Goal: Task Accomplishment & Management: Use online tool/utility

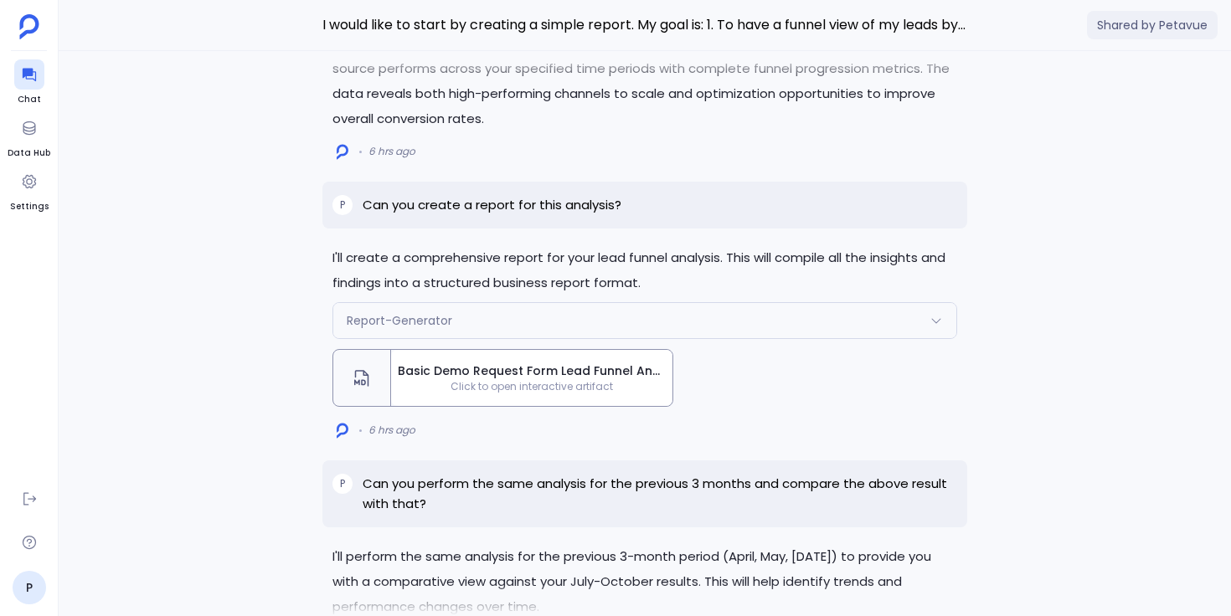
scroll to position [-6557, 0]
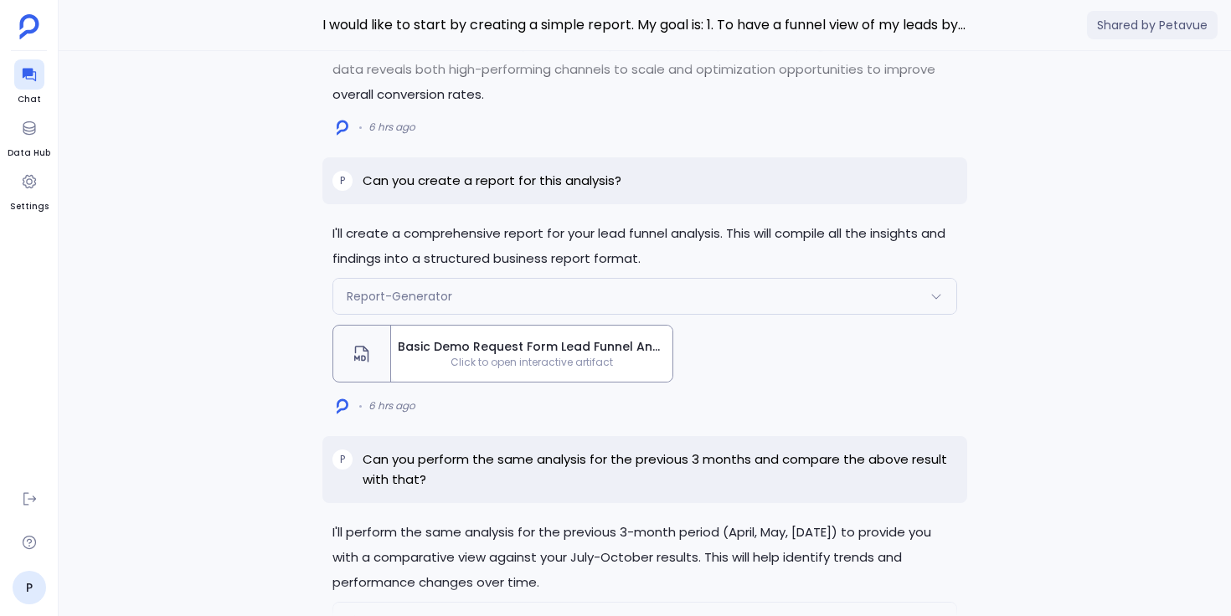
click at [420, 356] on span "Basic Demo Request Form Lead Funnel Analysis Report" at bounding box center [532, 347] width 268 height 18
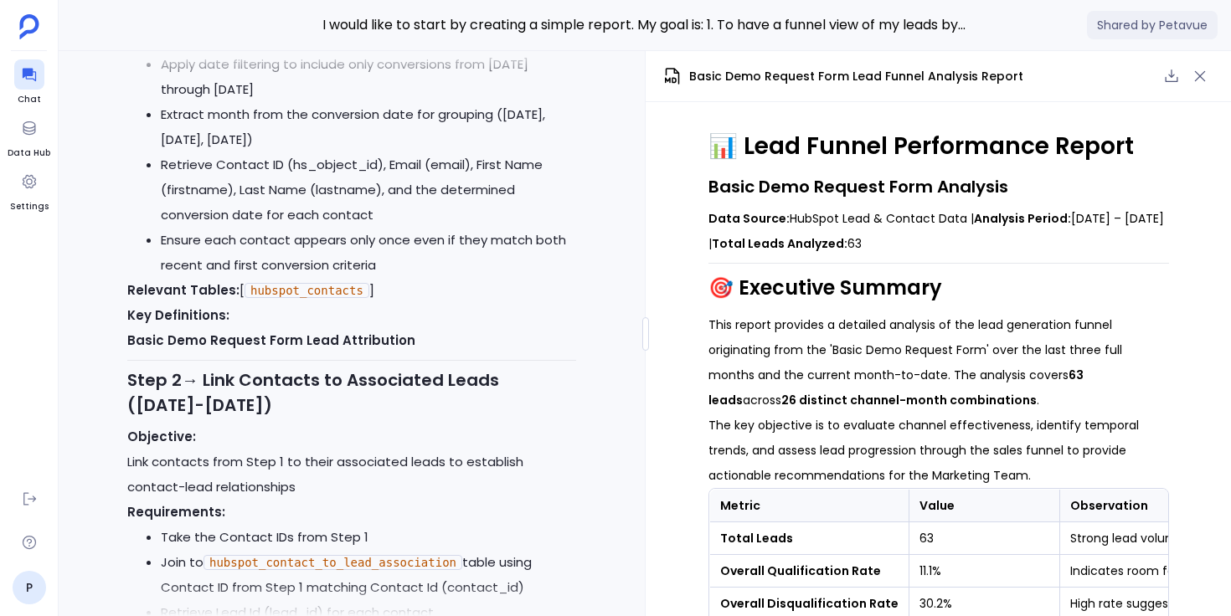
scroll to position [-7922, 0]
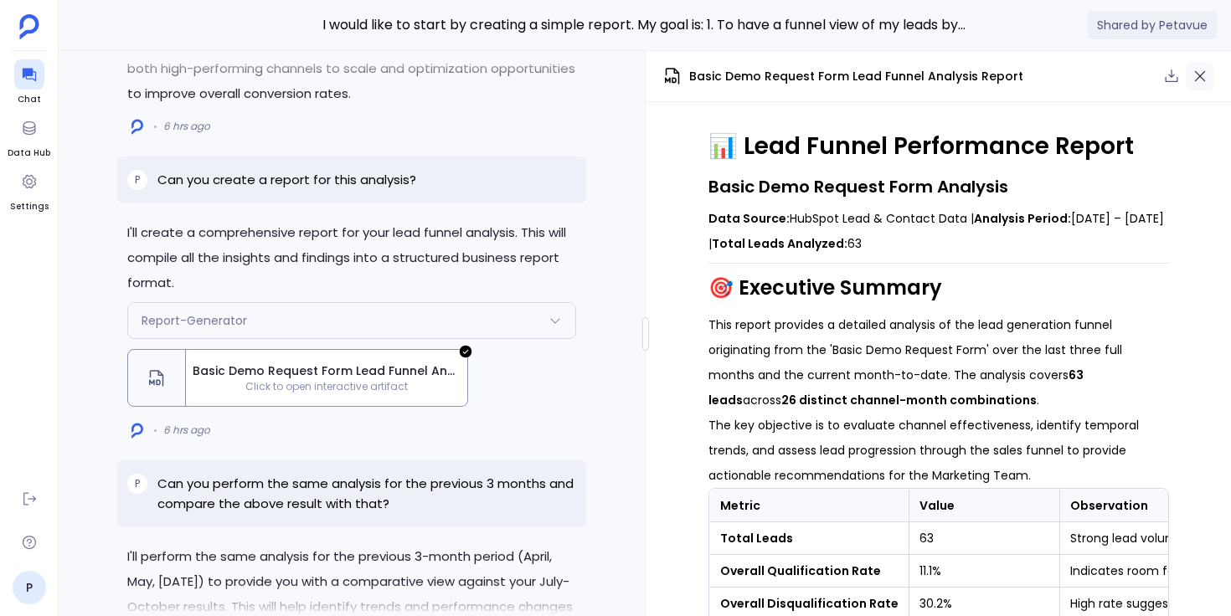
click at [1198, 77] on icon "button" at bounding box center [1200, 76] width 11 height 11
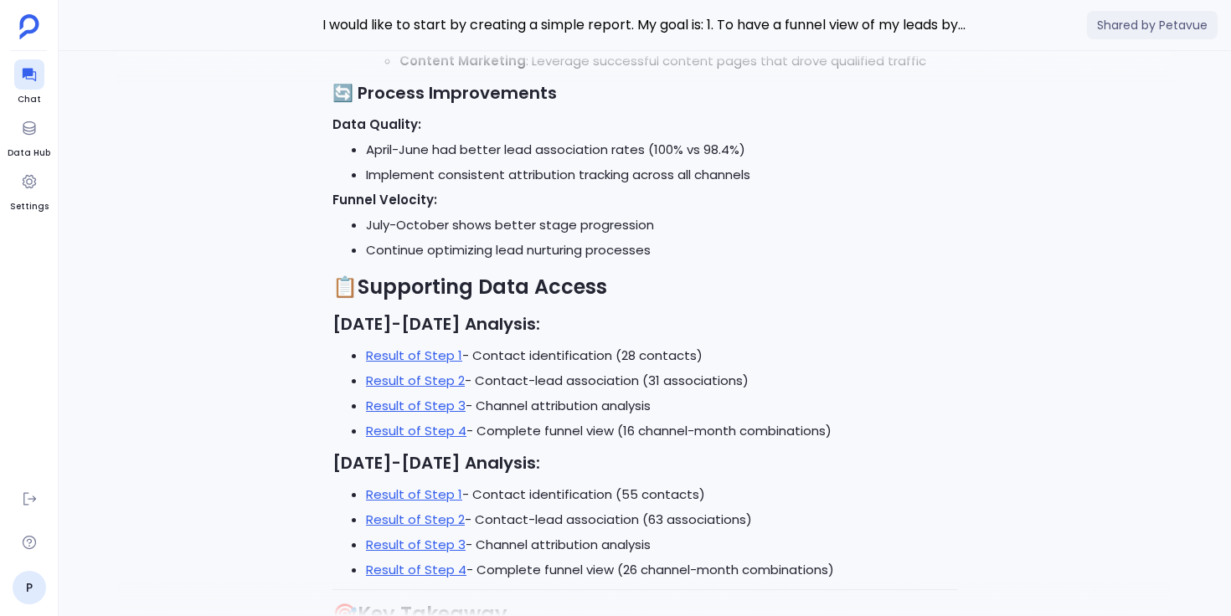
scroll to position [0, 0]
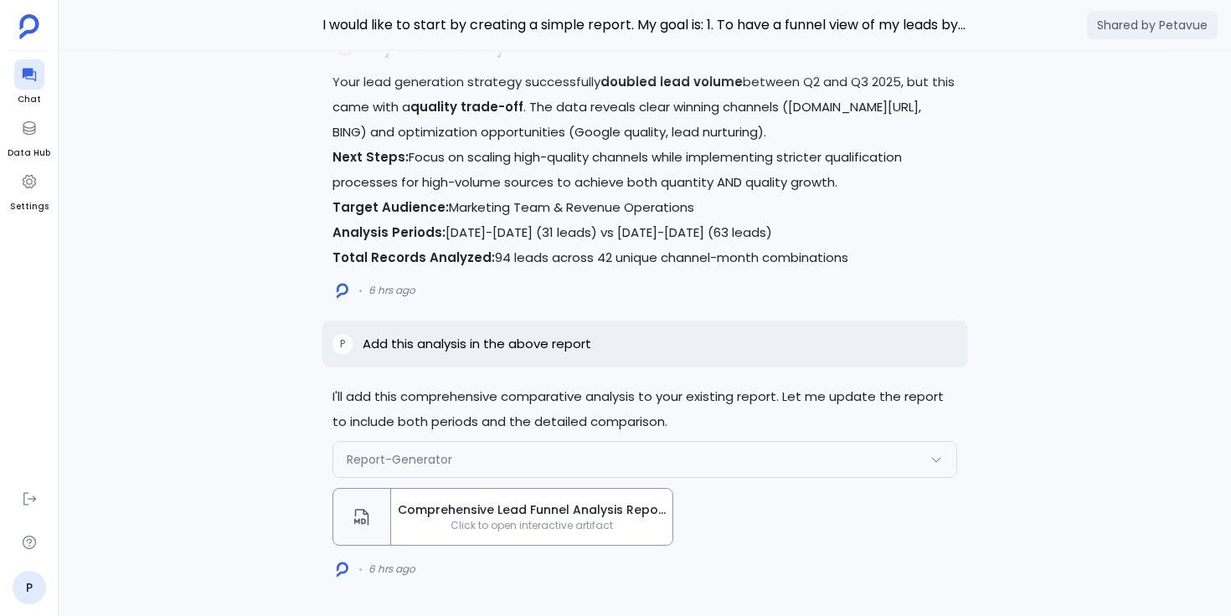
click at [509, 522] on span "Click to open interactive artifact" at bounding box center [531, 525] width 281 height 13
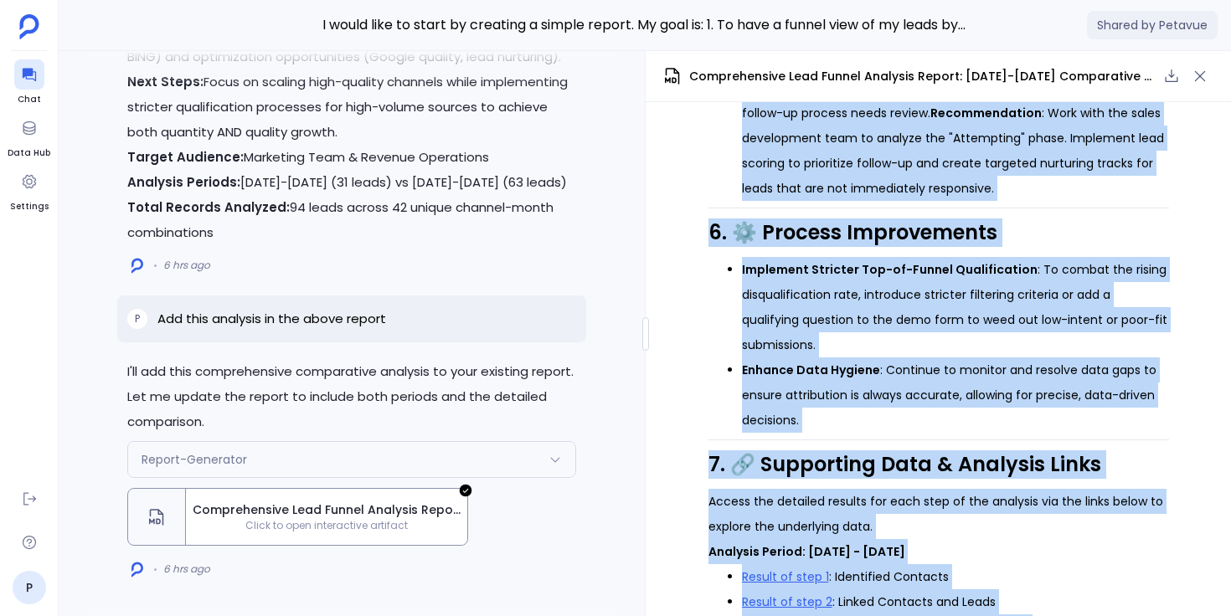
scroll to position [3084, 0]
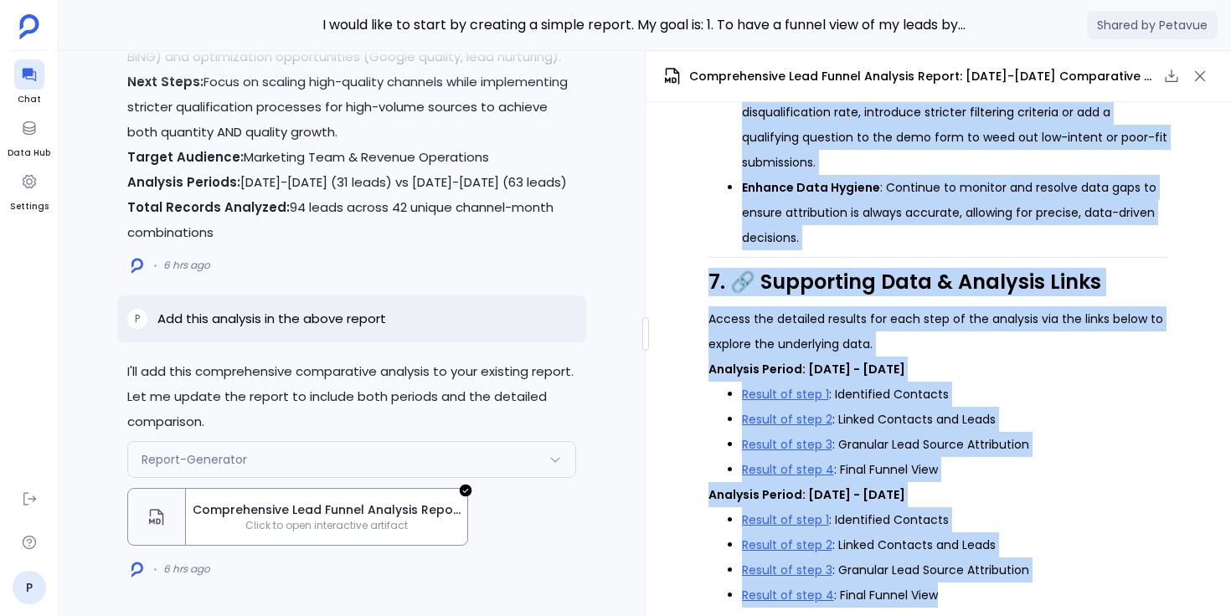
drag, startPoint x: 707, startPoint y: 145, endPoint x: 952, endPoint y: 590, distance: 508.5
copy div "📊 Quarterly Lead Funnel Performance Report A Comparative Analysis of Basic Demo…"
click at [817, 311] on p "Access the detailed results for each step of the analysis via the links below t…" at bounding box center [938, 331] width 461 height 50
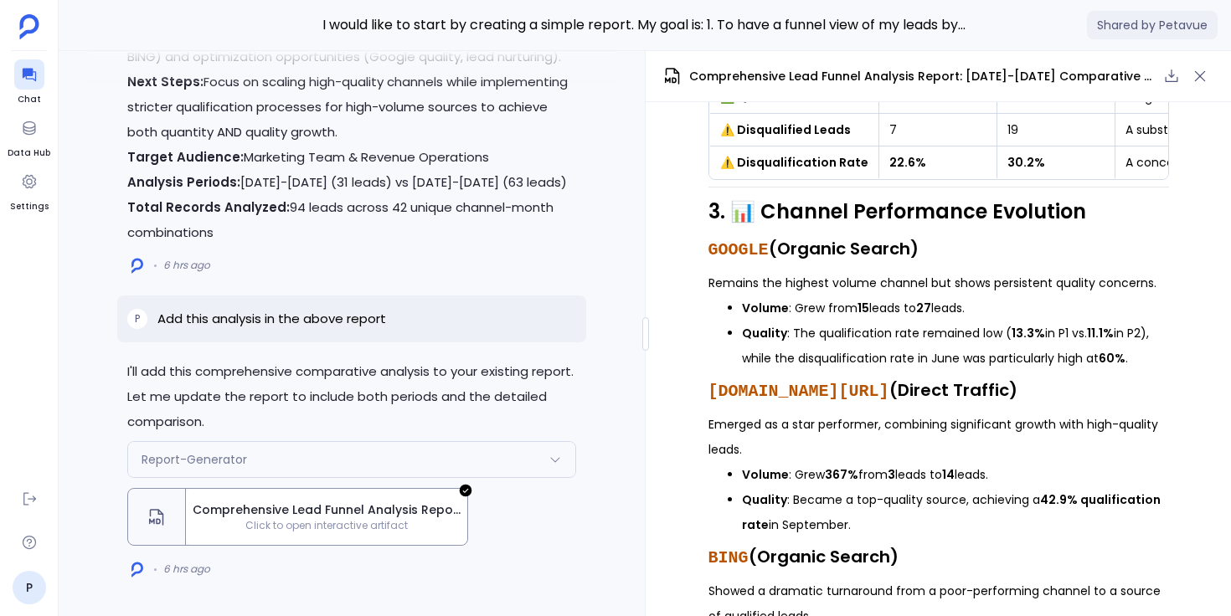
scroll to position [1574, 0]
click at [25, 69] on icon at bounding box center [28, 75] width 13 height 13
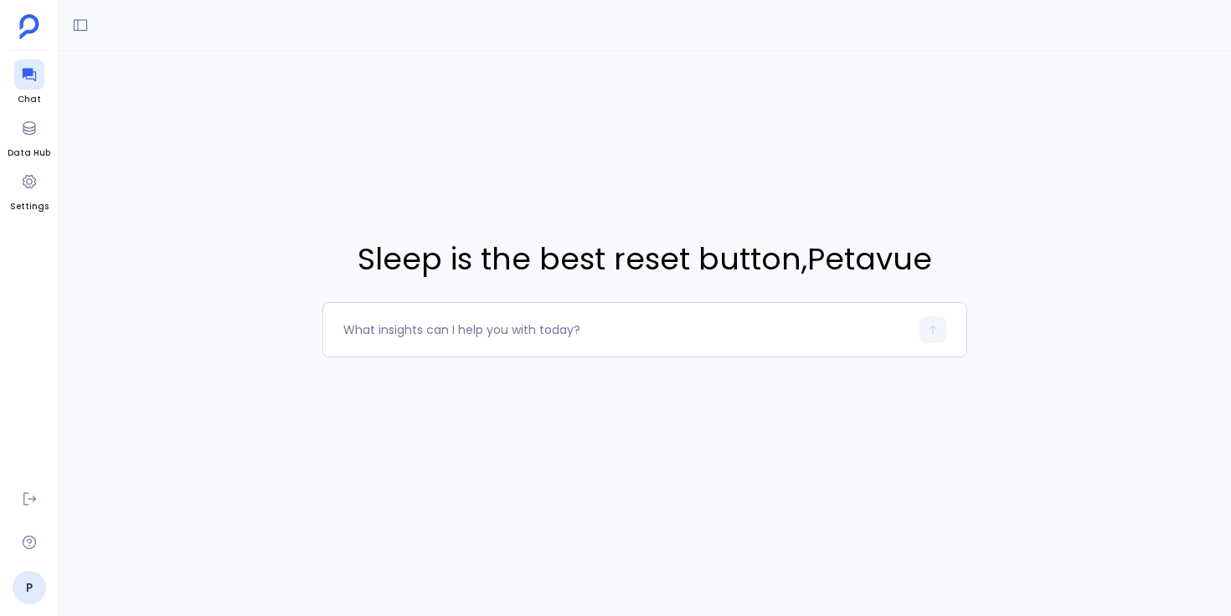
click at [106, 210] on div "Sleep is the best reset button , Petavue" at bounding box center [645, 297] width 1172 height 493
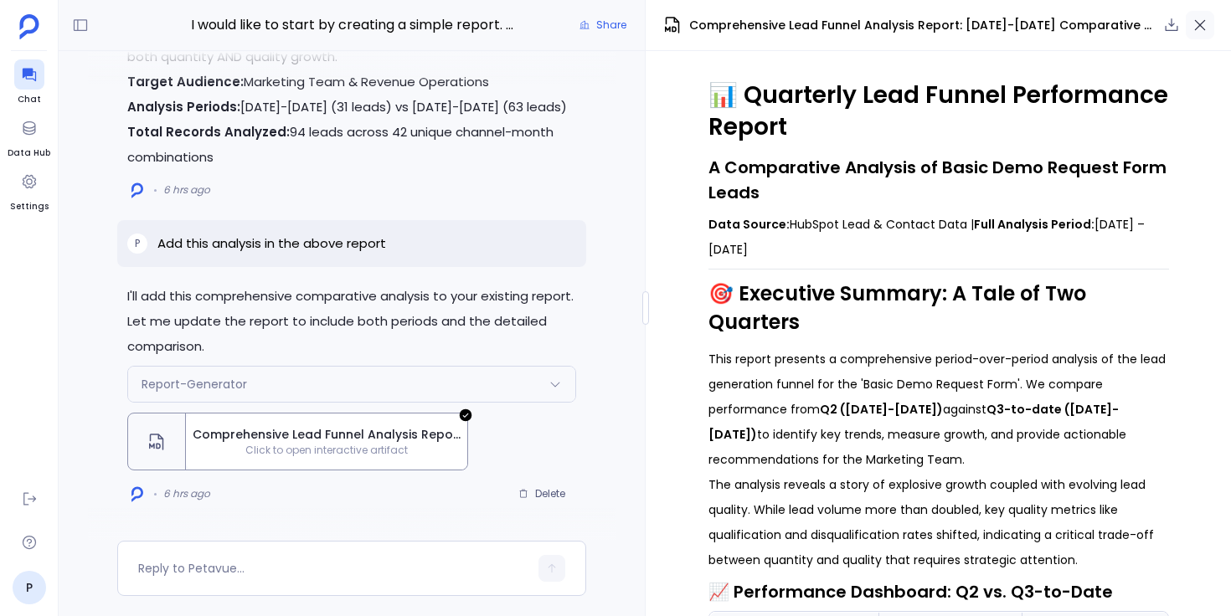
click at [1198, 31] on icon "button" at bounding box center [1199, 25] width 17 height 17
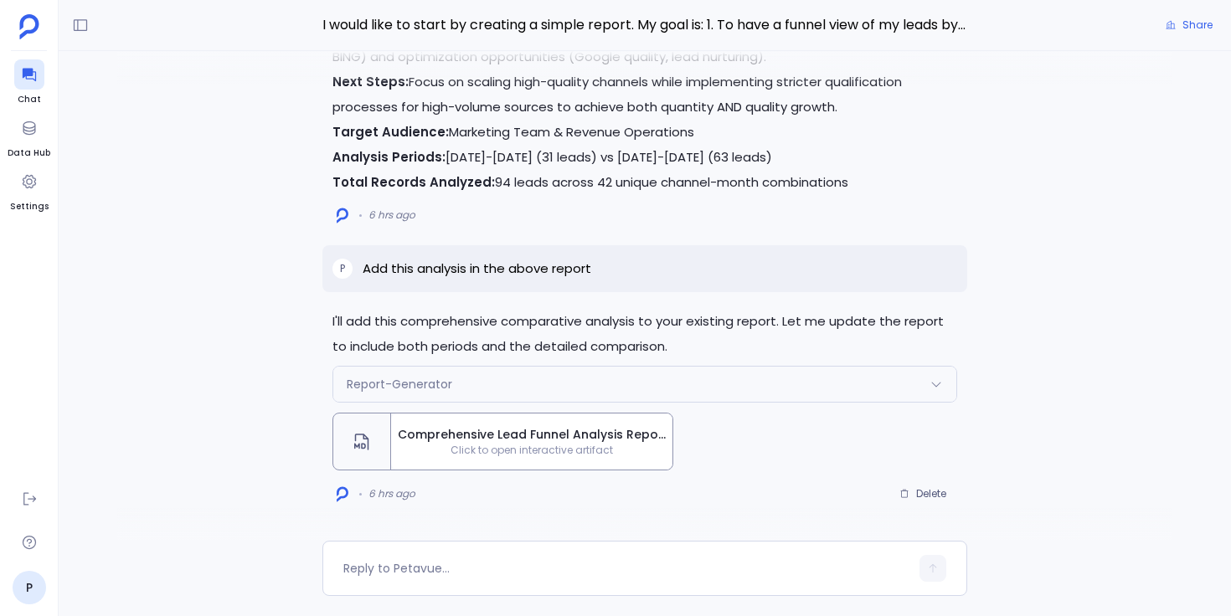
click at [618, 442] on span "Comprehensive Lead Funnel Analysis Report: [DATE]-[DATE] Comparative Study" at bounding box center [532, 435] width 268 height 18
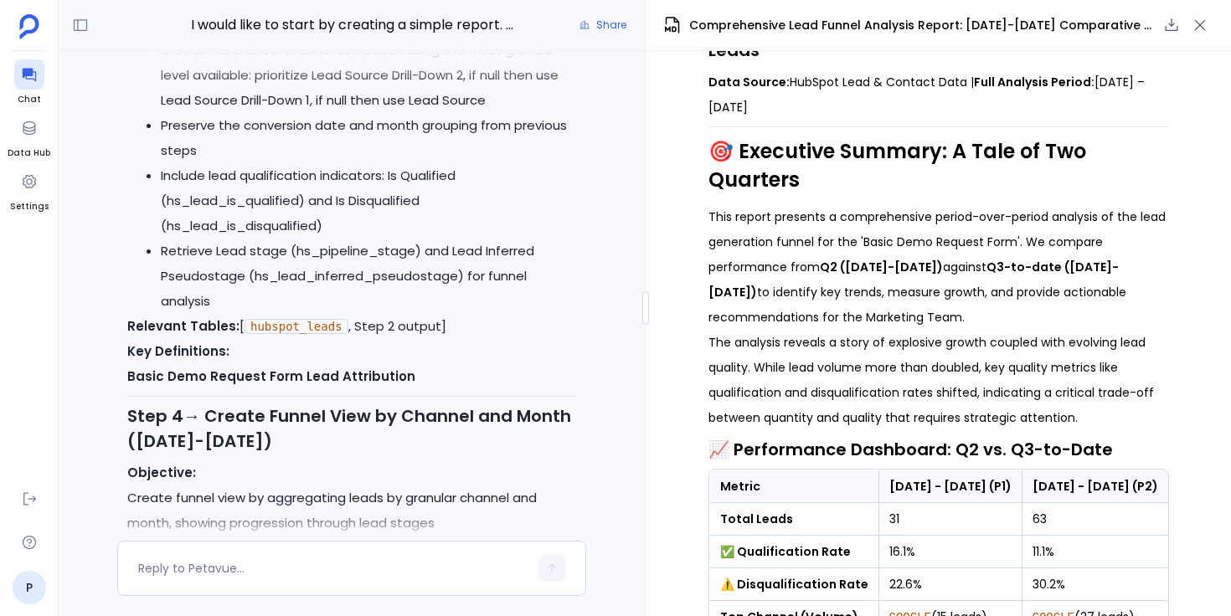
scroll to position [-5929, 0]
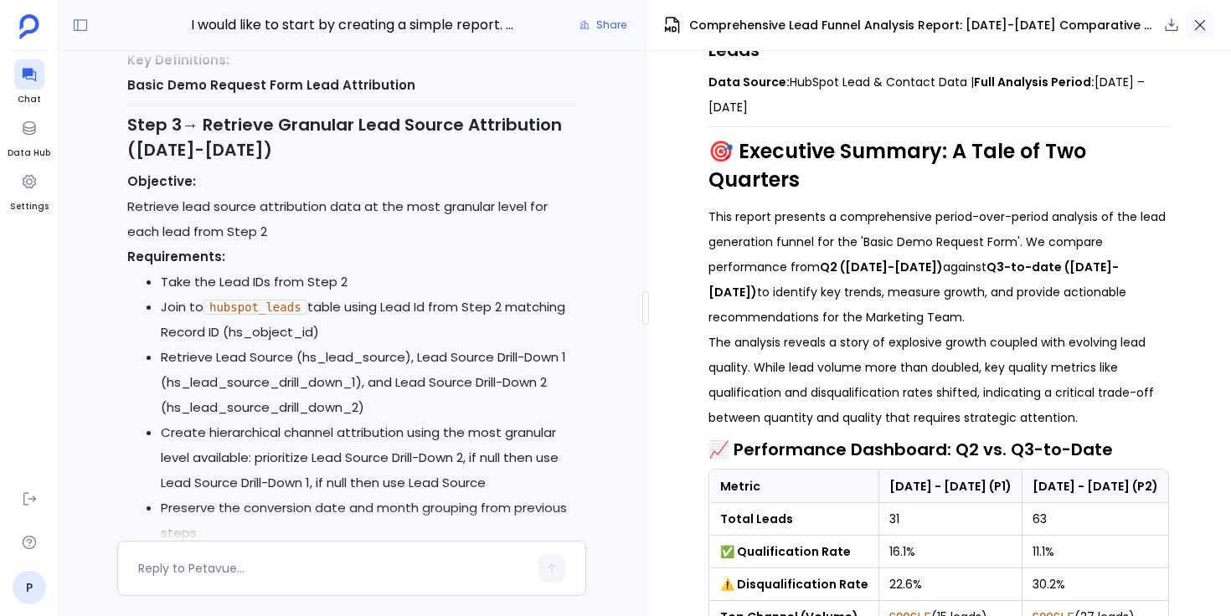
click at [1206, 30] on icon "button" at bounding box center [1199, 25] width 17 height 17
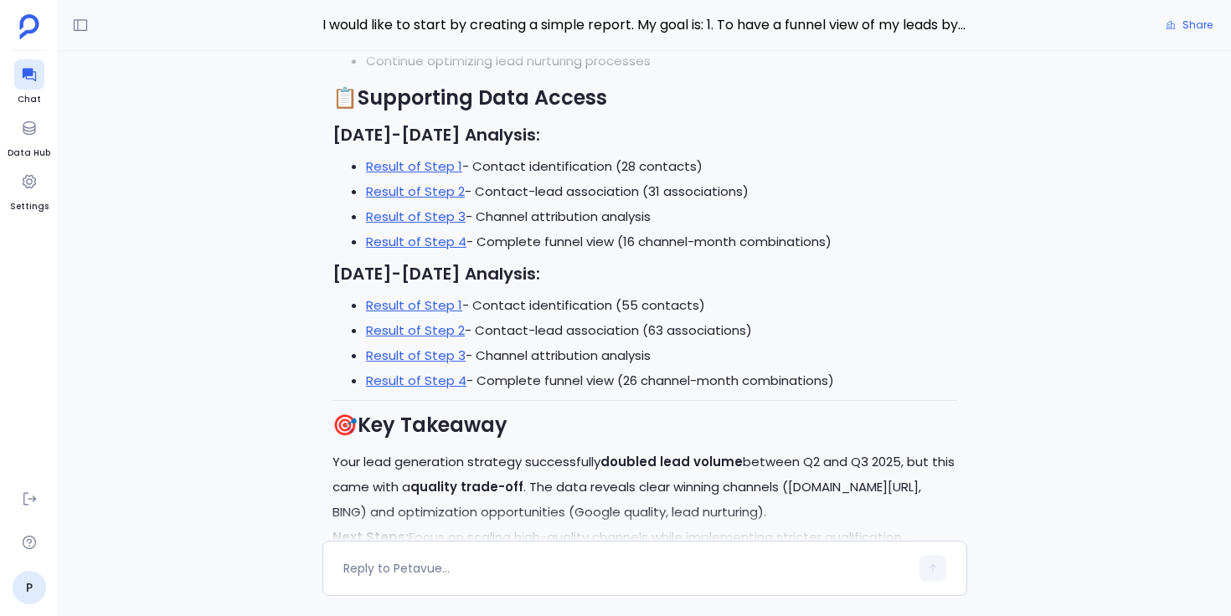
scroll to position [0, 0]
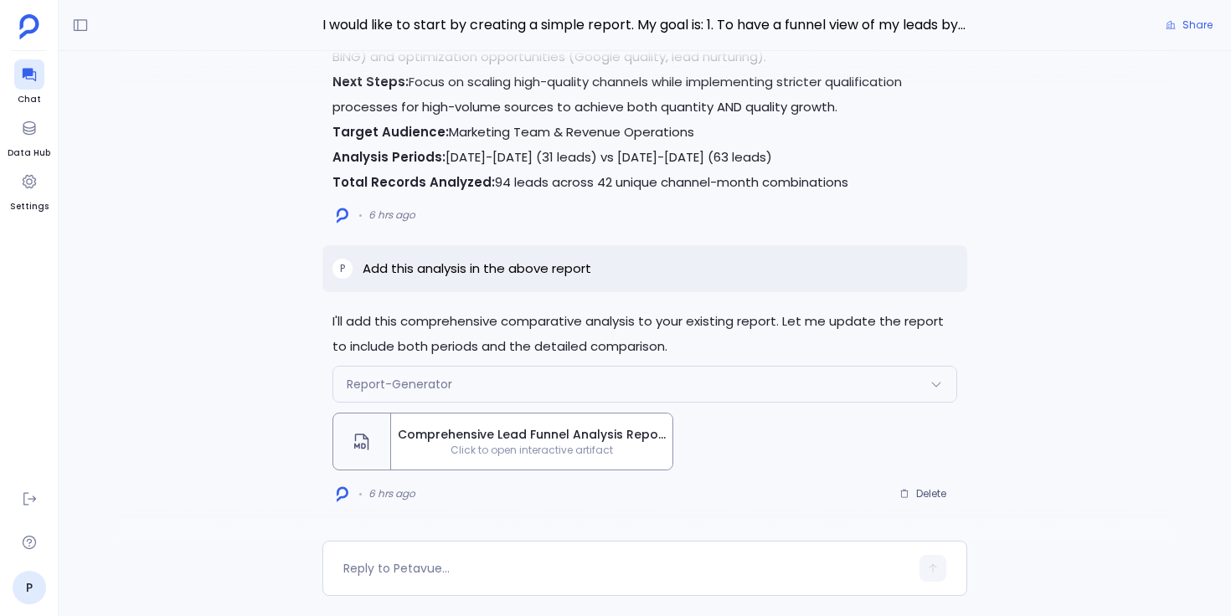
click at [515, 450] on span "Click to open interactive artifact" at bounding box center [531, 450] width 281 height 13
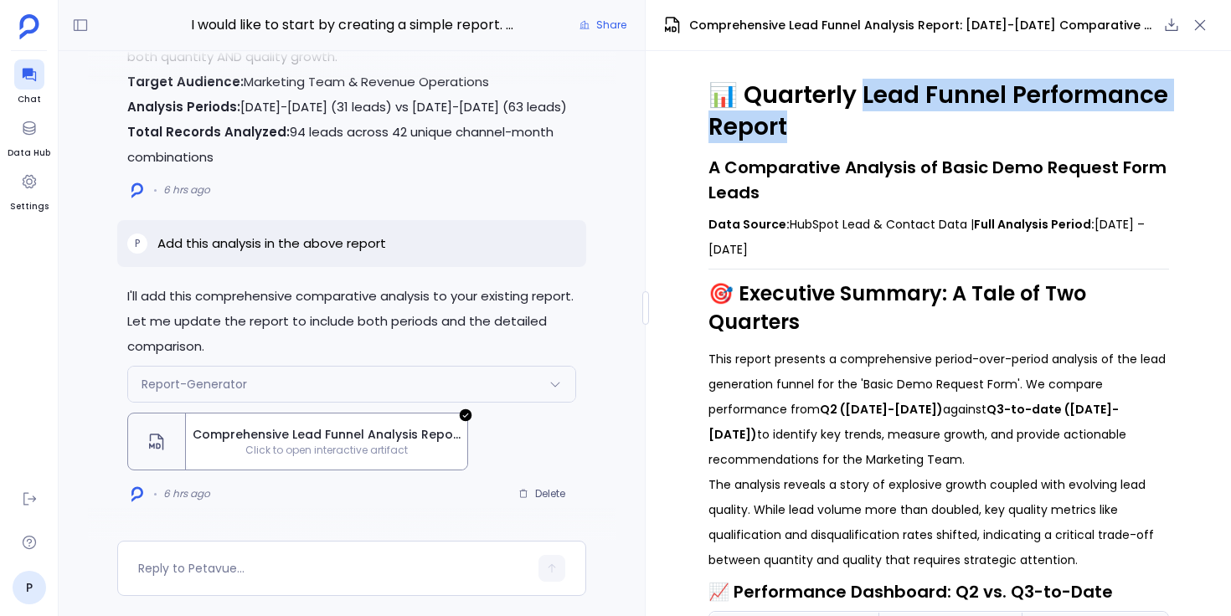
drag, startPoint x: 855, startPoint y: 98, endPoint x: 831, endPoint y: 119, distance: 32.1
click at [831, 119] on h1 "📊 Quarterly Lead Funnel Performance Report" at bounding box center [938, 112] width 461 height 64
copy h1 "ead Funnel Performance Report"
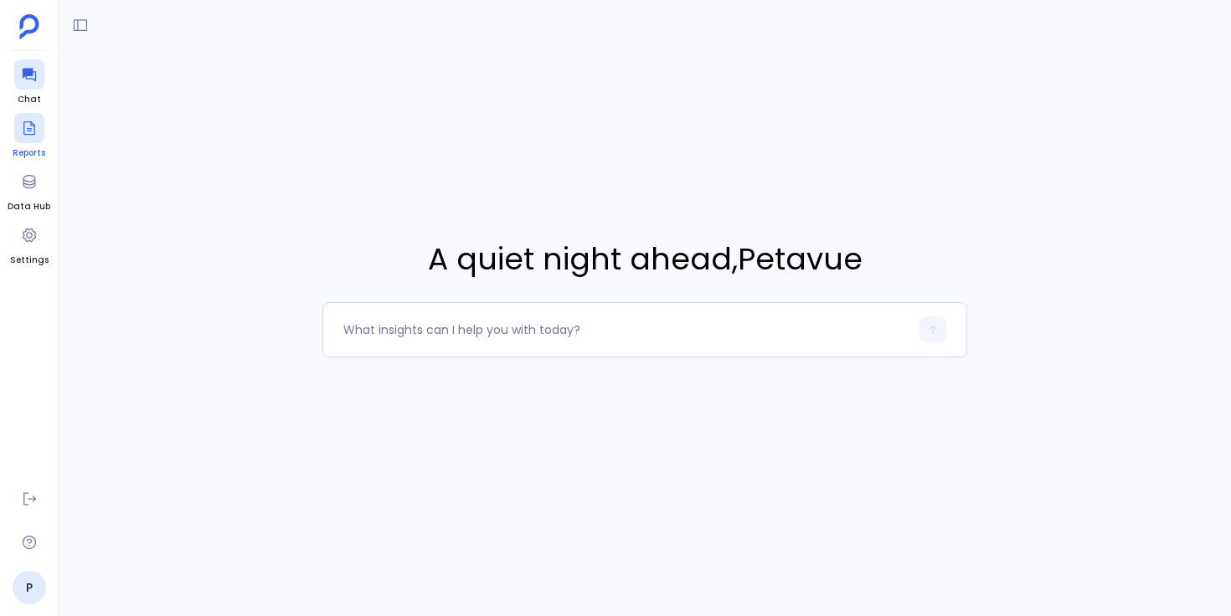
click at [18, 127] on div at bounding box center [29, 128] width 30 height 30
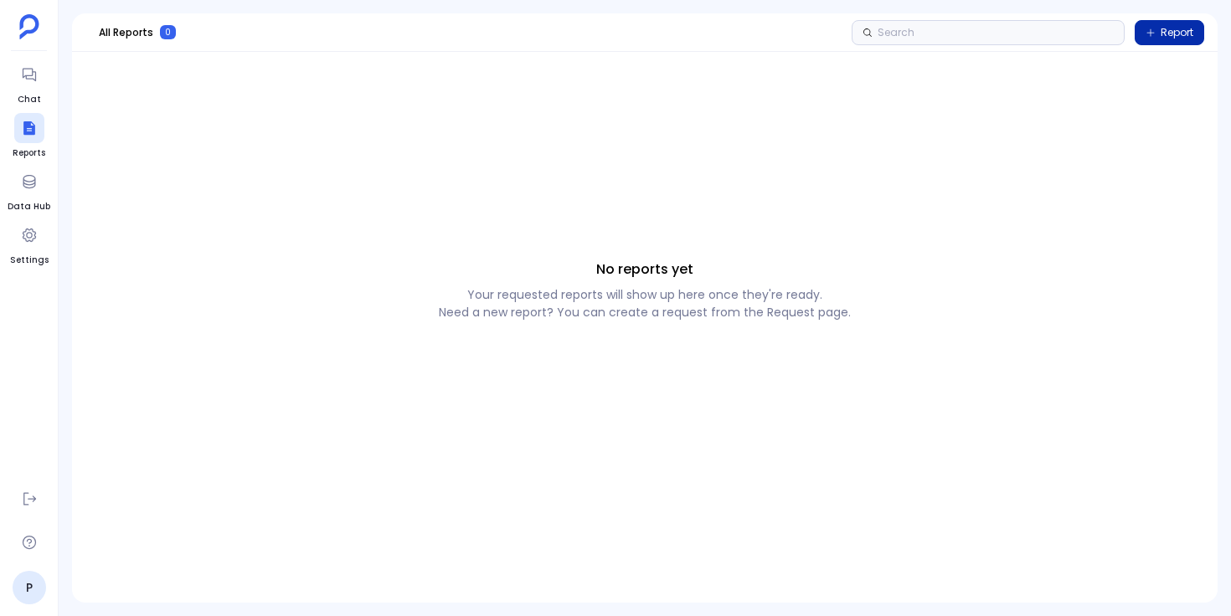
click at [1167, 33] on span "Report" at bounding box center [1176, 32] width 33 height 13
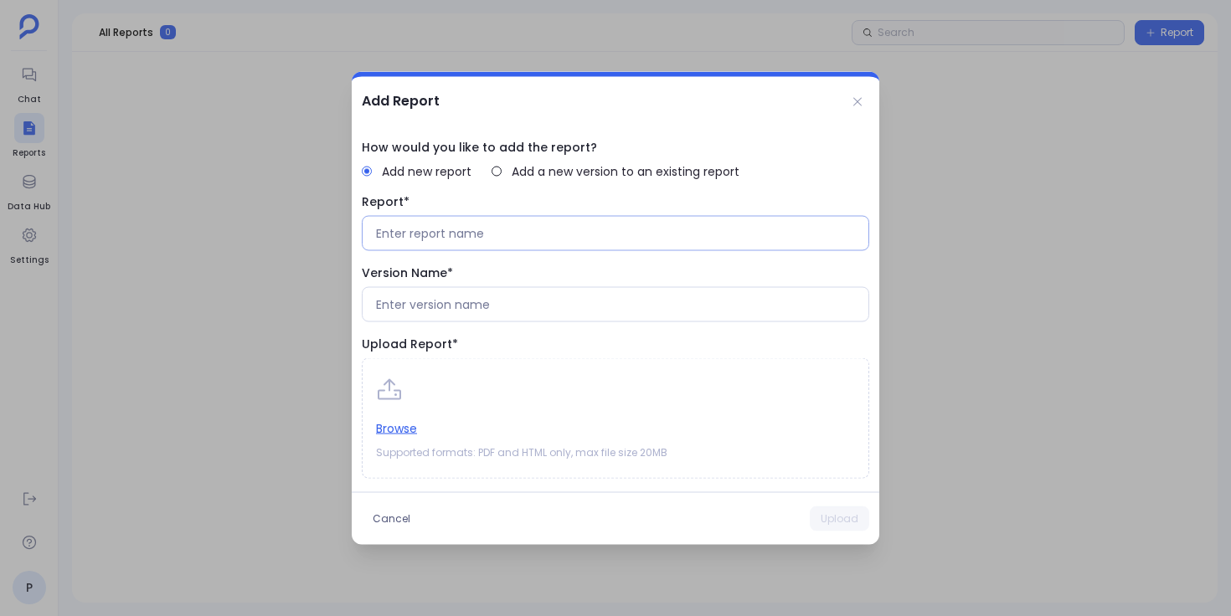
click at [439, 237] on input at bounding box center [615, 233] width 479 height 17
paste input "Lead Funnel Performance Report"
type input "Lead Funnel Performance Report"
click at [455, 307] on input at bounding box center [615, 304] width 479 height 17
type input "[DATE]"
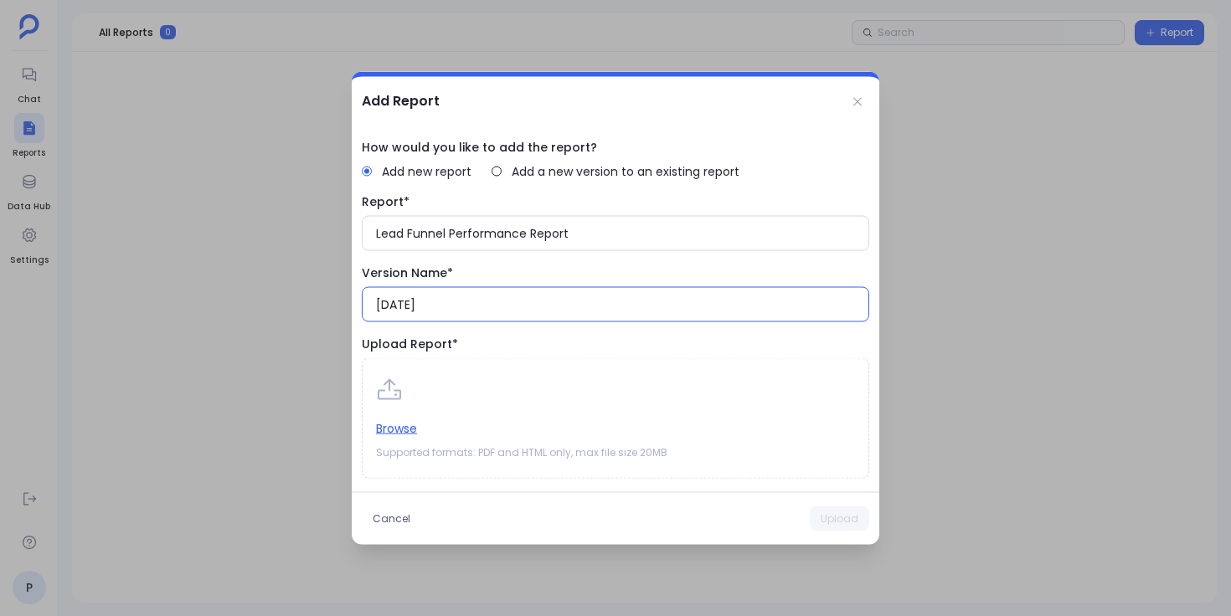
click at [509, 344] on span "Upload Report*" at bounding box center [615, 345] width 507 height 18
click at [407, 428] on button "Browse" at bounding box center [396, 428] width 41 height 18
click at [401, 426] on button "Browse" at bounding box center [396, 428] width 41 height 18
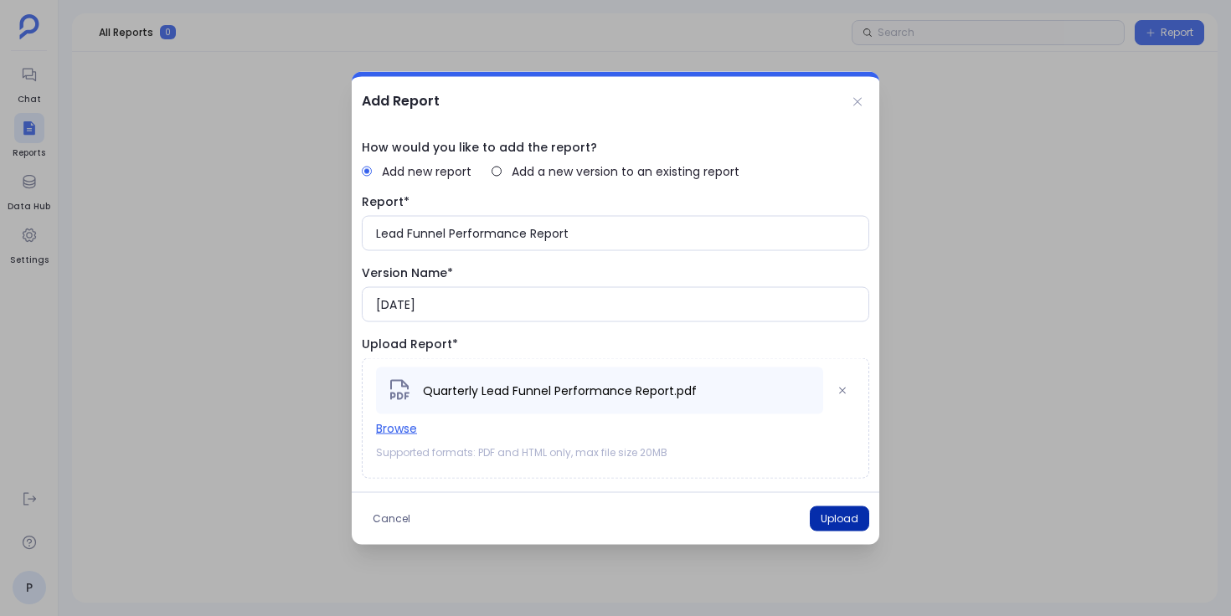
click at [831, 517] on button "Upload" at bounding box center [839, 519] width 59 height 25
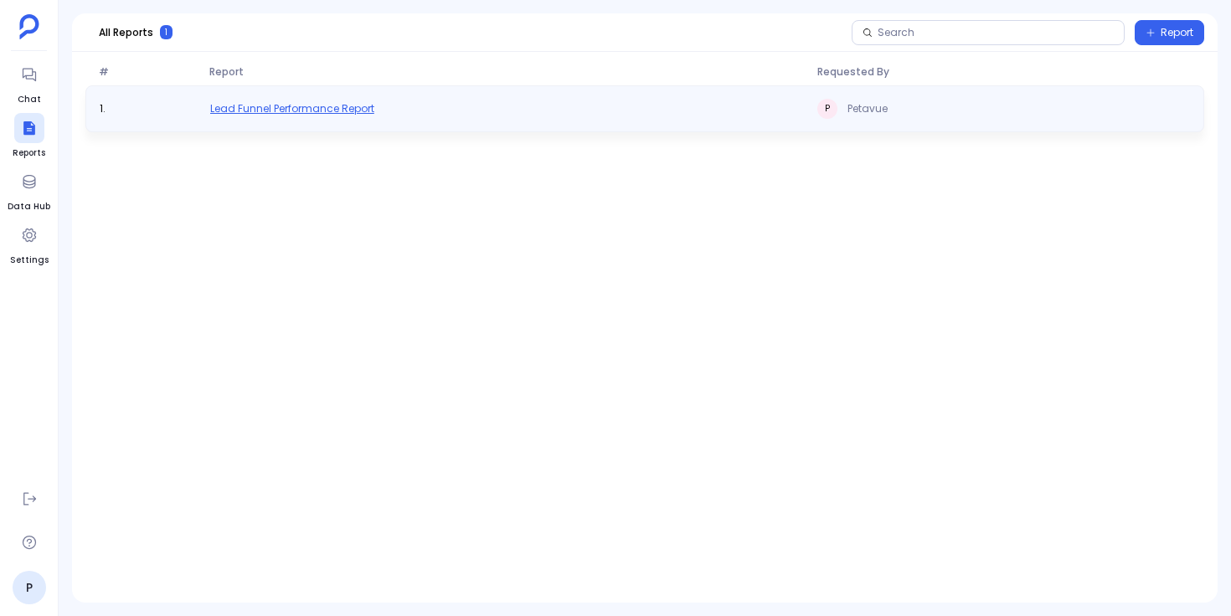
click at [355, 105] on span "Lead Funnel Performance Report" at bounding box center [292, 108] width 164 height 13
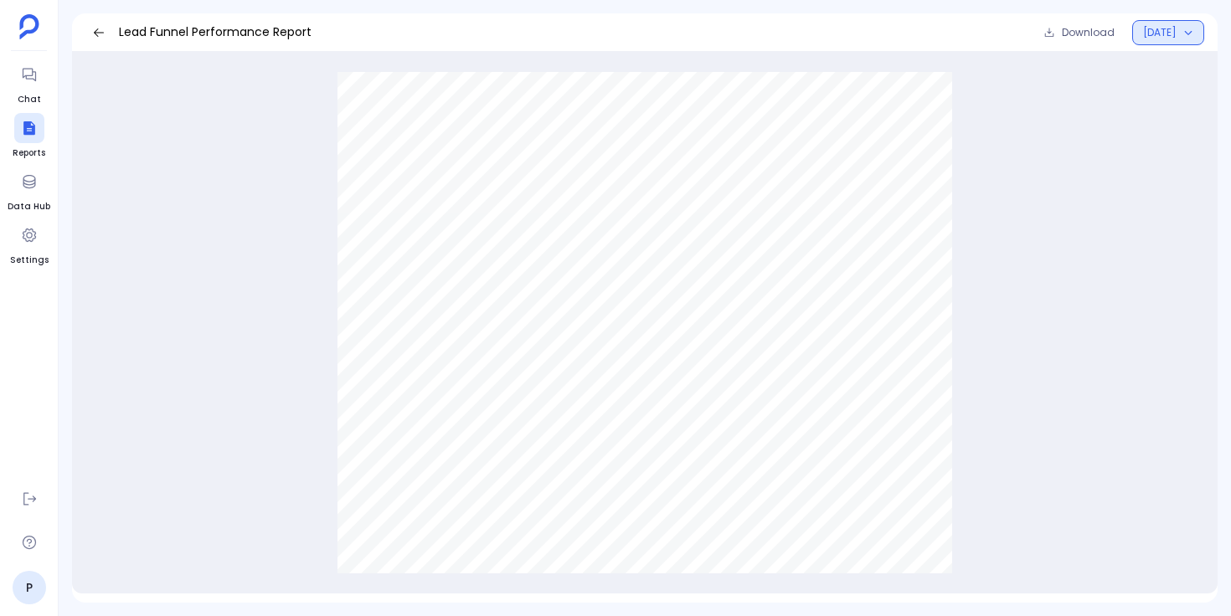
click at [1132, 42] on button "[DATE]" at bounding box center [1168, 32] width 72 height 25
click at [1086, 131] on div "📊 Lead Funnel Performance Report A Comparative Analysis of Basic Demo Request F…" at bounding box center [644, 323] width 1119 height 528
click at [656, 389] on link at bounding box center [713, 385] width 272 height 12
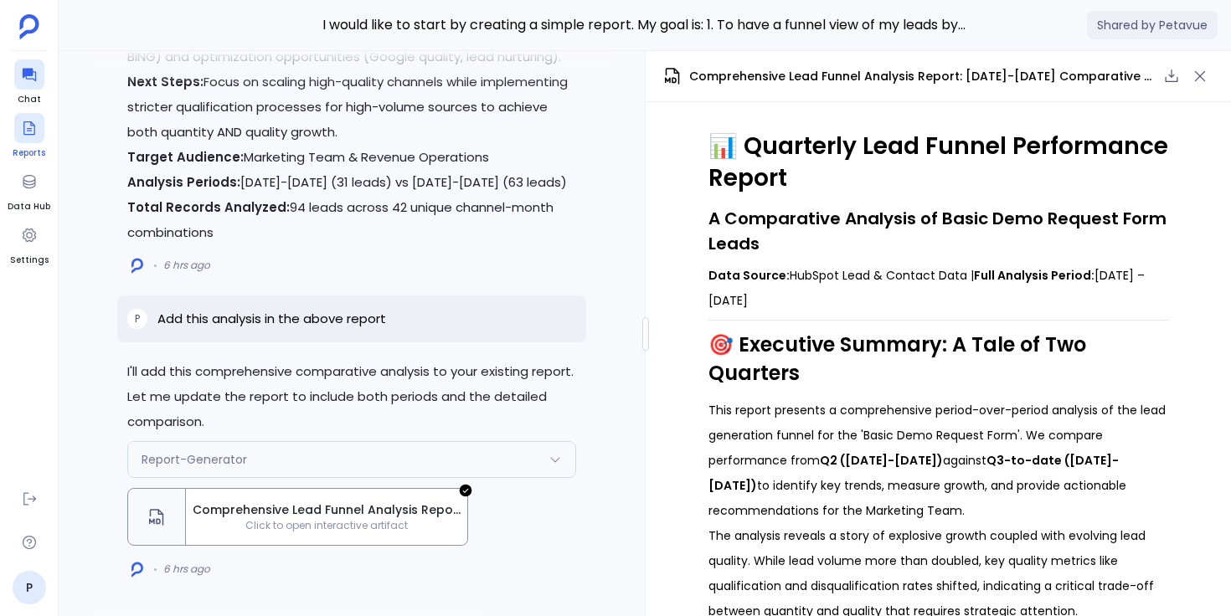
click at [25, 133] on icon at bounding box center [29, 127] width 12 height 13
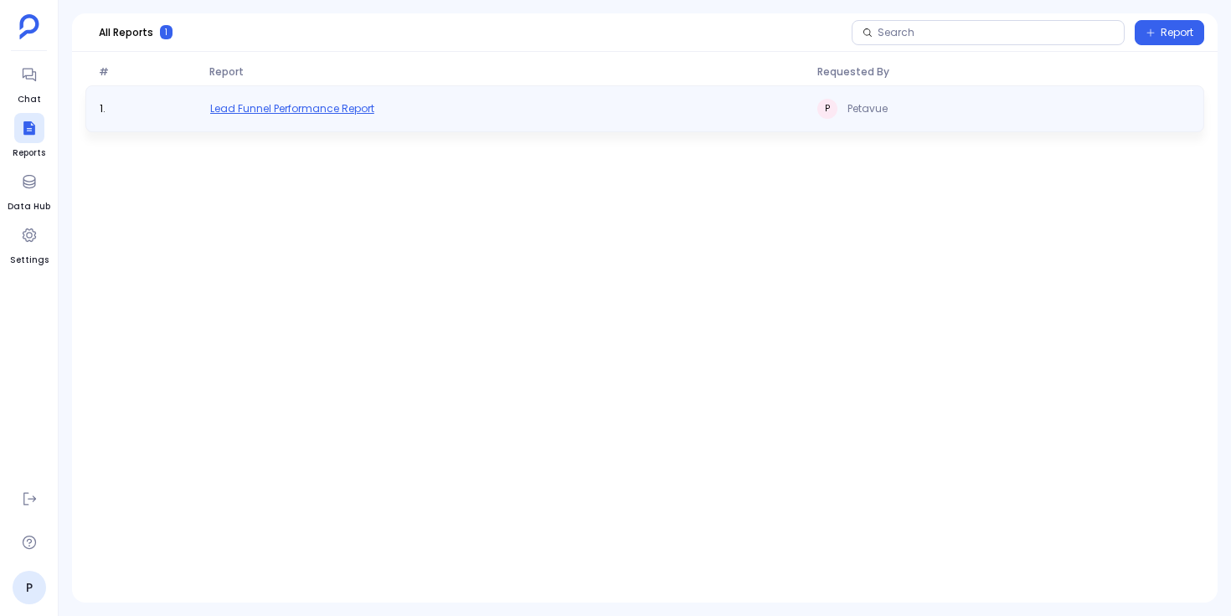
click at [348, 111] on span "Lead Funnel Performance Report" at bounding box center [292, 108] width 164 height 13
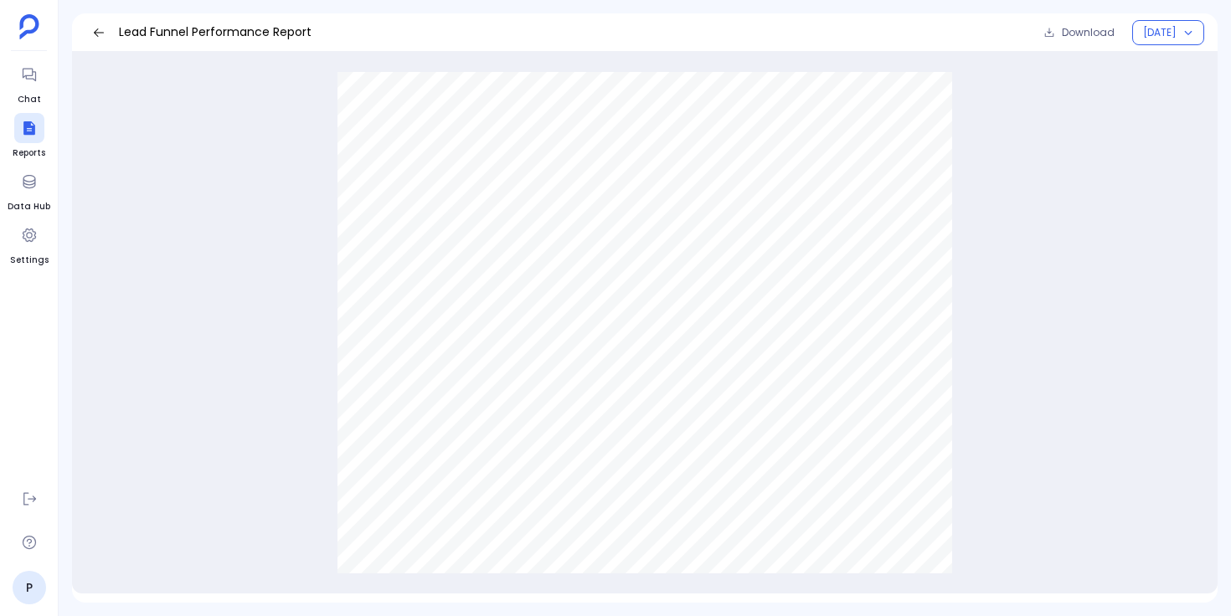
click at [310, 240] on div "📊 Lead Funnel Performance Report A Comparative Analysis of Basic Demo Request F…" at bounding box center [644, 323] width 1119 height 528
click at [99, 34] on icon at bounding box center [98, 32] width 13 height 13
